Goal: Information Seeking & Learning: Learn about a topic

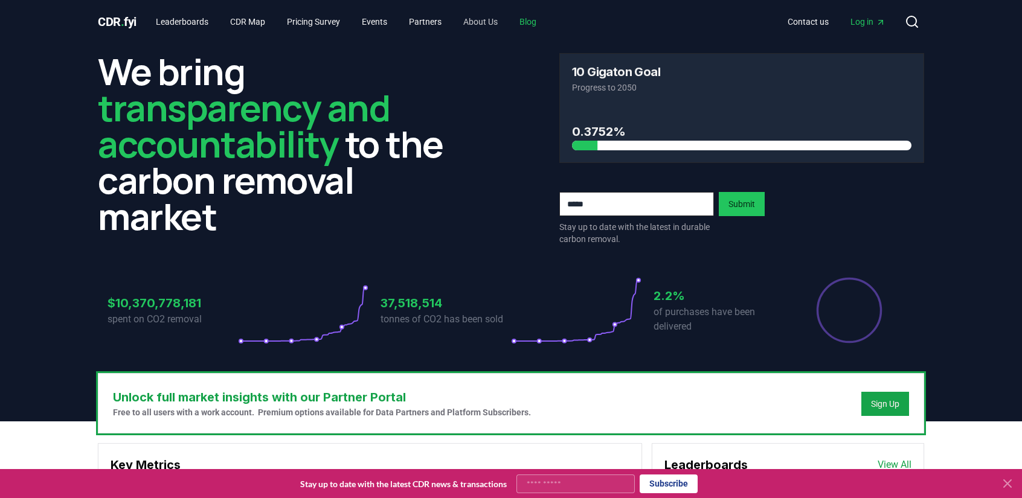
drag, startPoint x: 532, startPoint y: 20, endPoint x: 518, endPoint y: 28, distance: 16.0
click at [532, 20] on link "Blog" at bounding box center [528, 22] width 36 height 22
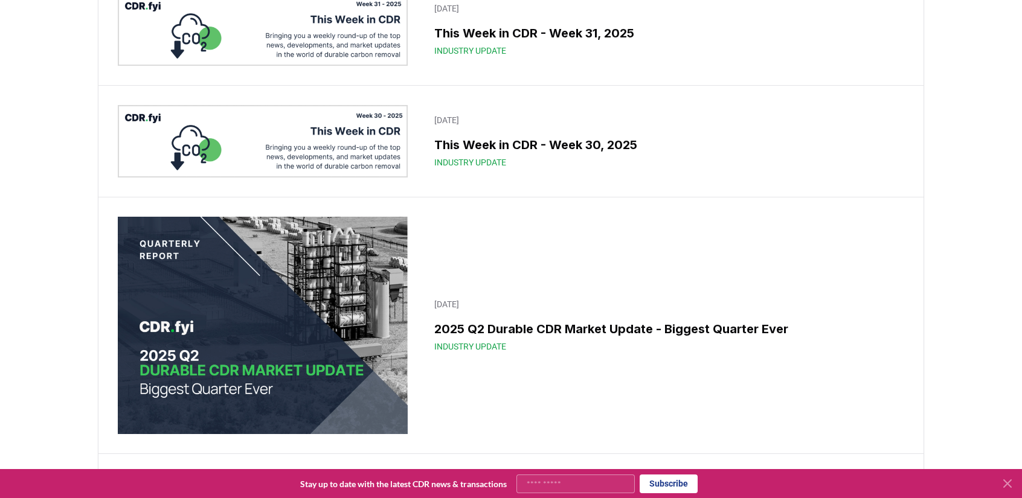
scroll to position [362, 0]
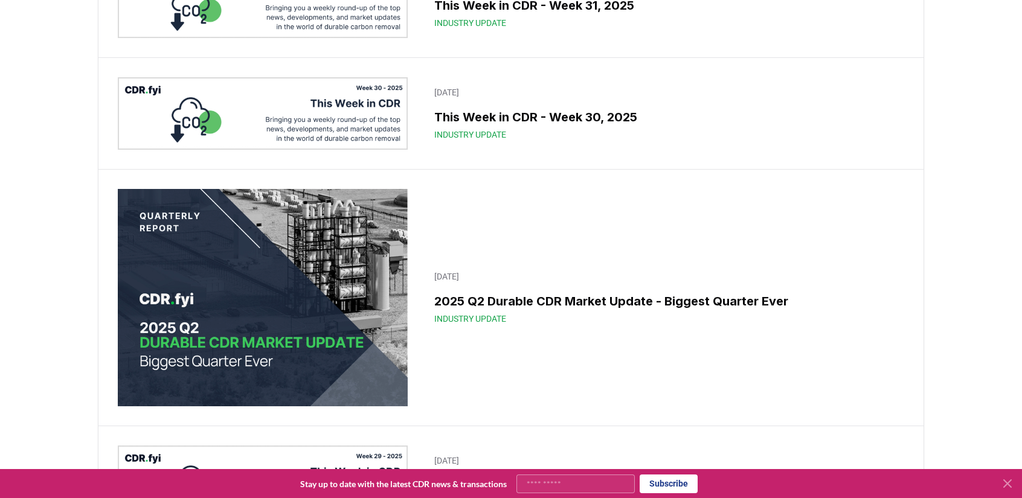
click at [1007, 487] on icon at bounding box center [1007, 484] width 14 height 14
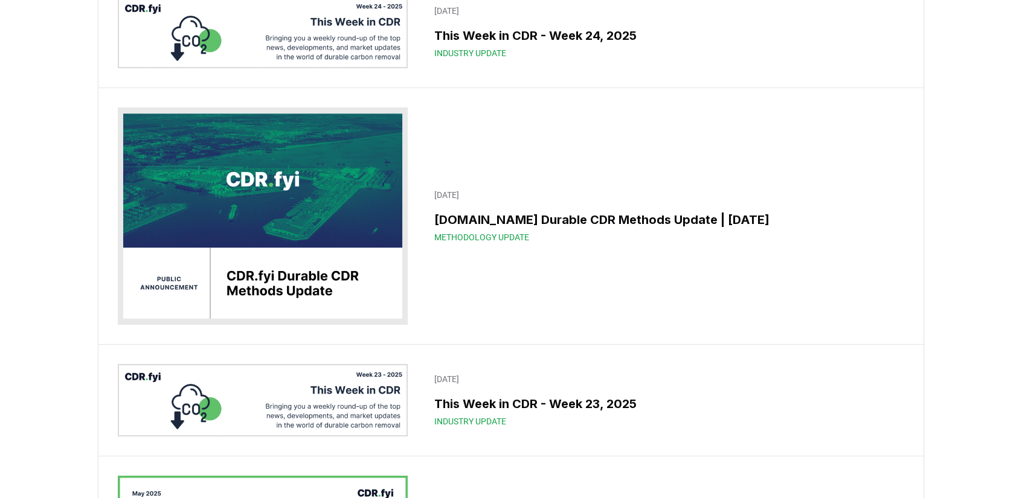
scroll to position [2356, 0]
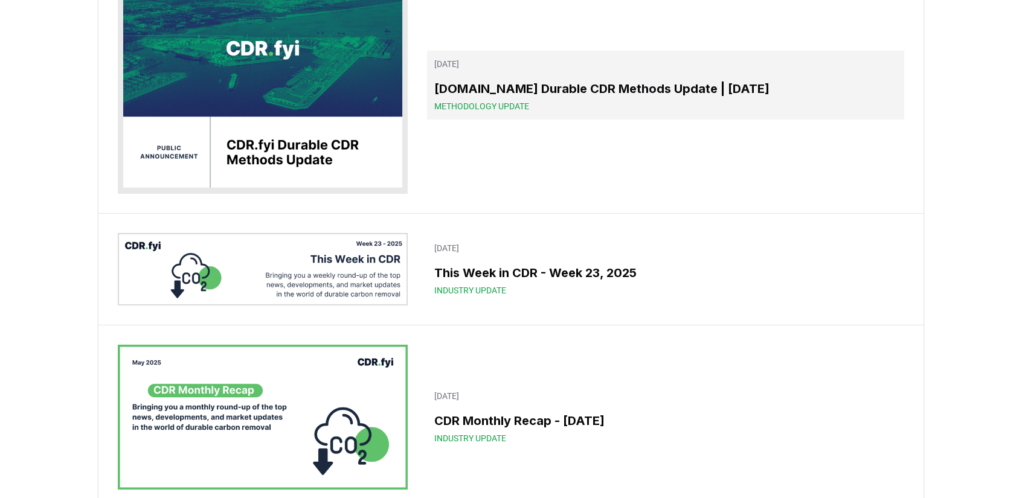
click at [498, 98] on h3 "[DOMAIN_NAME] Durable CDR Methods Update | [DATE]" at bounding box center [665, 89] width 463 height 18
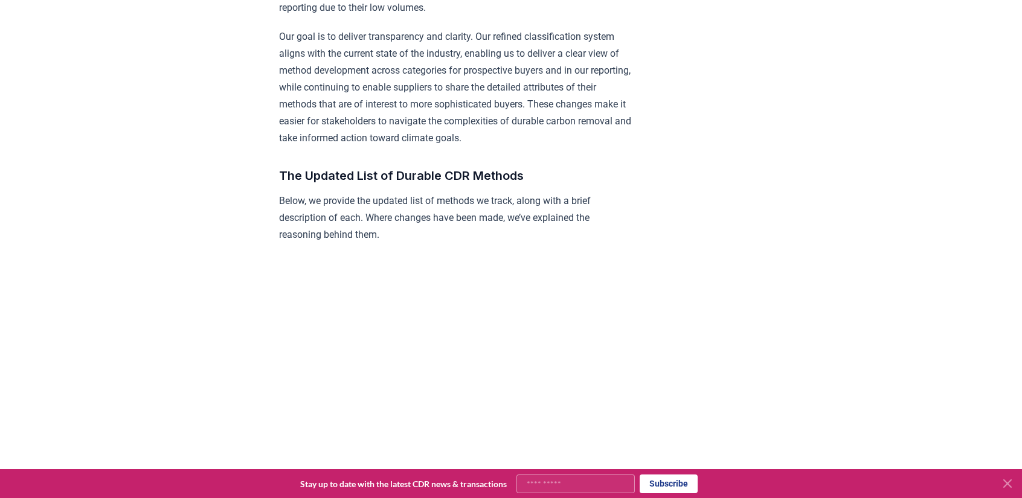
scroll to position [906, 0]
